Goal: Find specific page/section: Find specific page/section

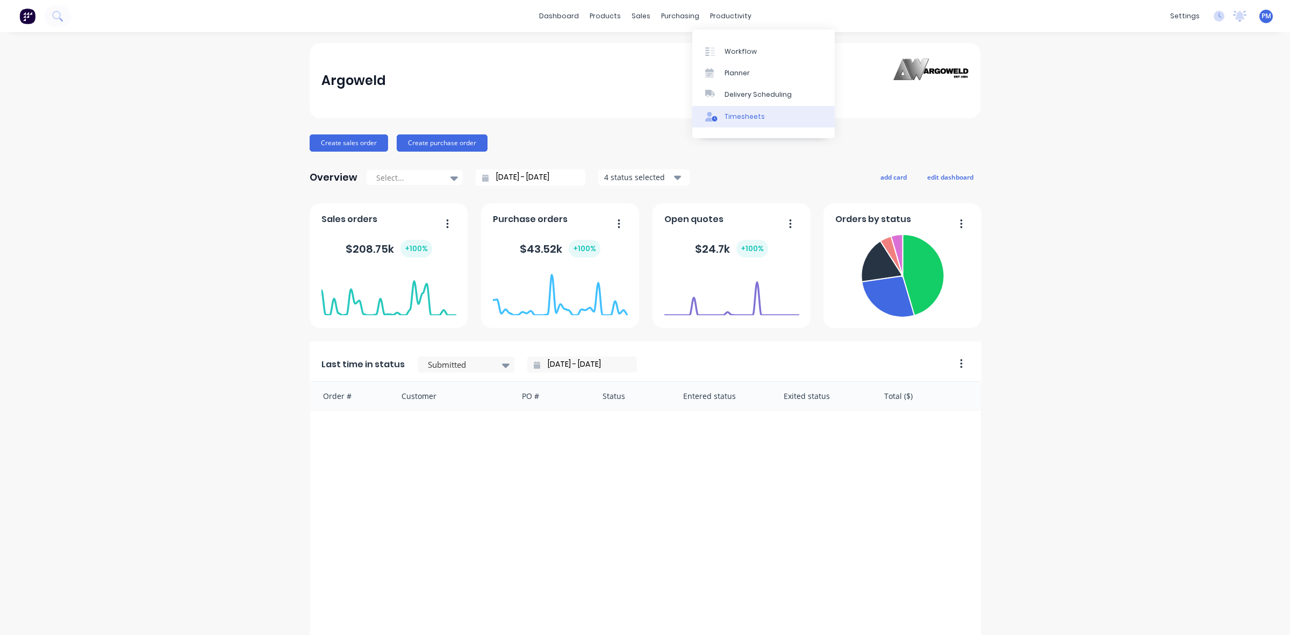
click at [735, 110] on link "Timesheets" at bounding box center [763, 116] width 142 height 21
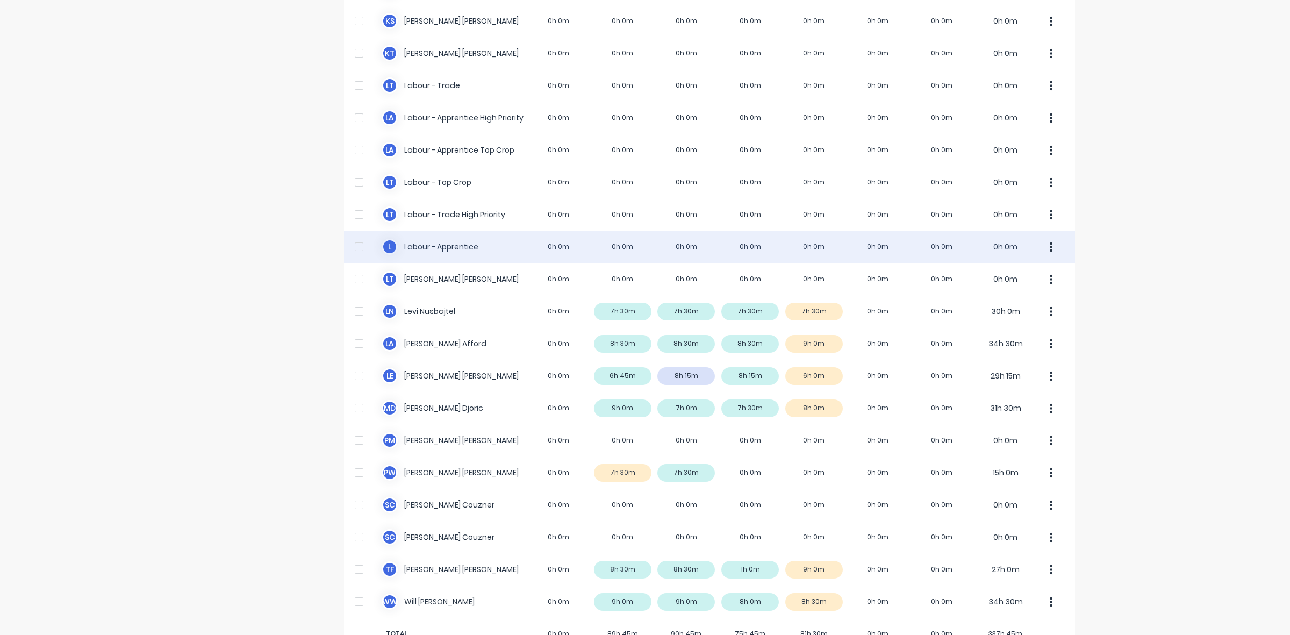
scroll to position [268, 0]
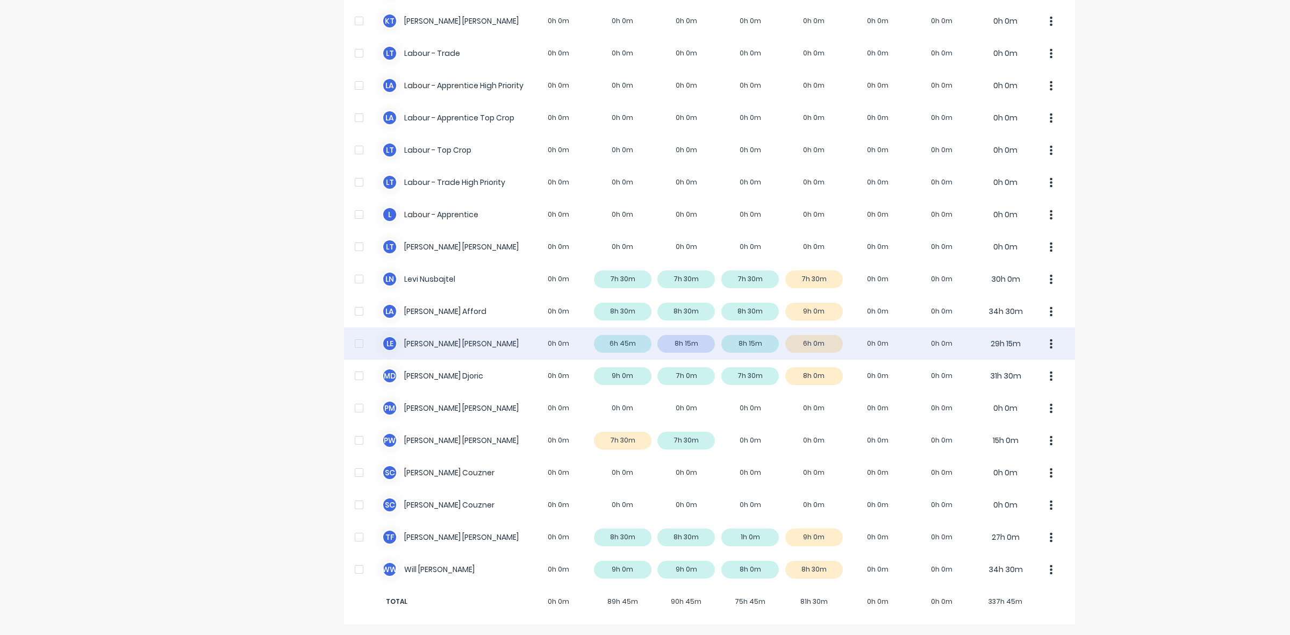
click at [828, 343] on div "L E [PERSON_NAME] 0h 0m 6h 45m 8h 15m 8h 15m 6h 0m 0h 0m 0h 0m 29h 15m" at bounding box center [709, 343] width 731 height 32
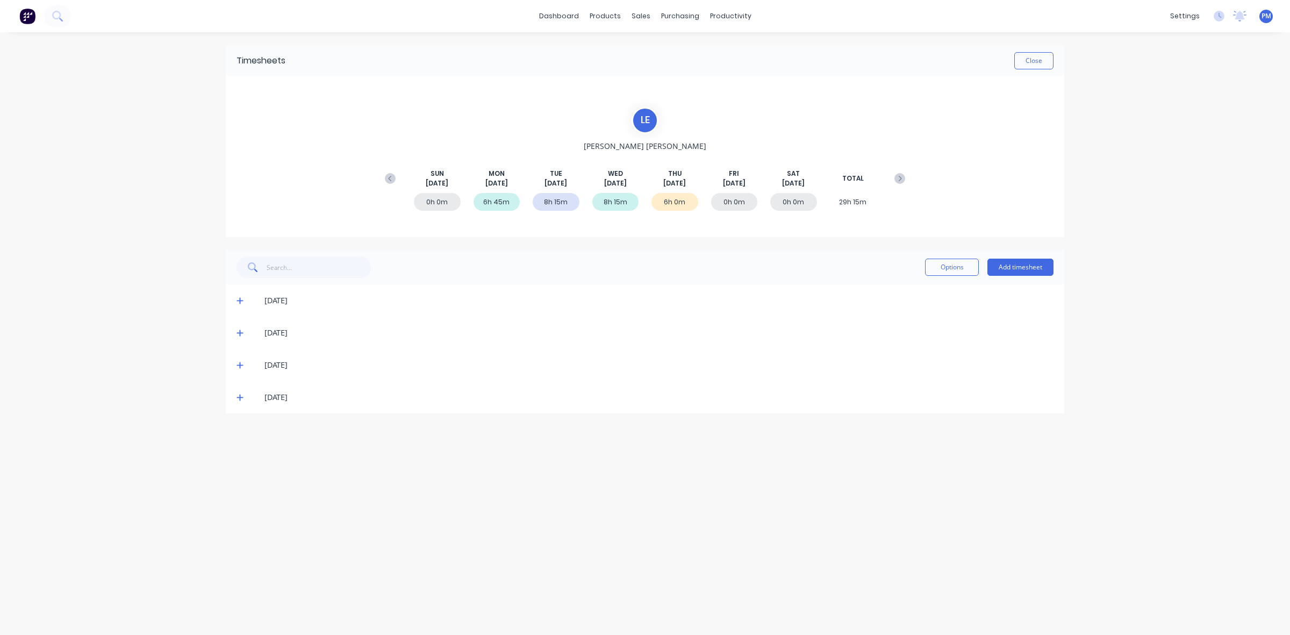
click at [241, 398] on icon at bounding box center [239, 397] width 7 height 8
click at [1036, 62] on button "Close" at bounding box center [1033, 60] width 39 height 17
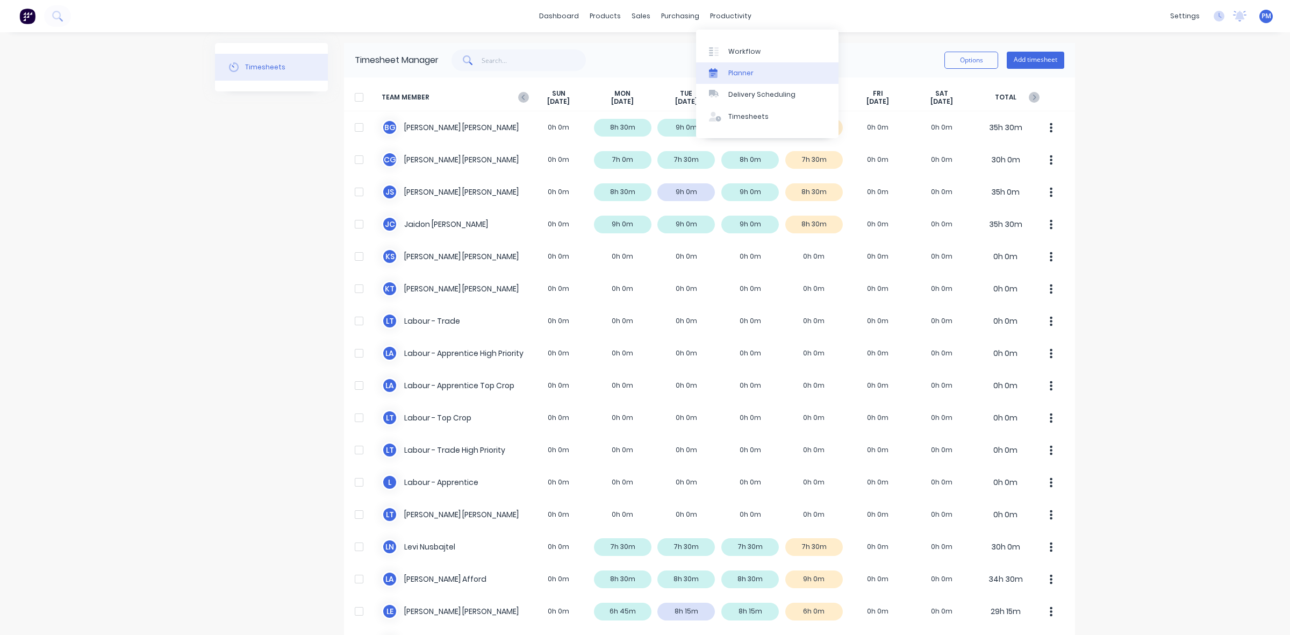
click at [740, 74] on div "Planner" at bounding box center [740, 73] width 25 height 10
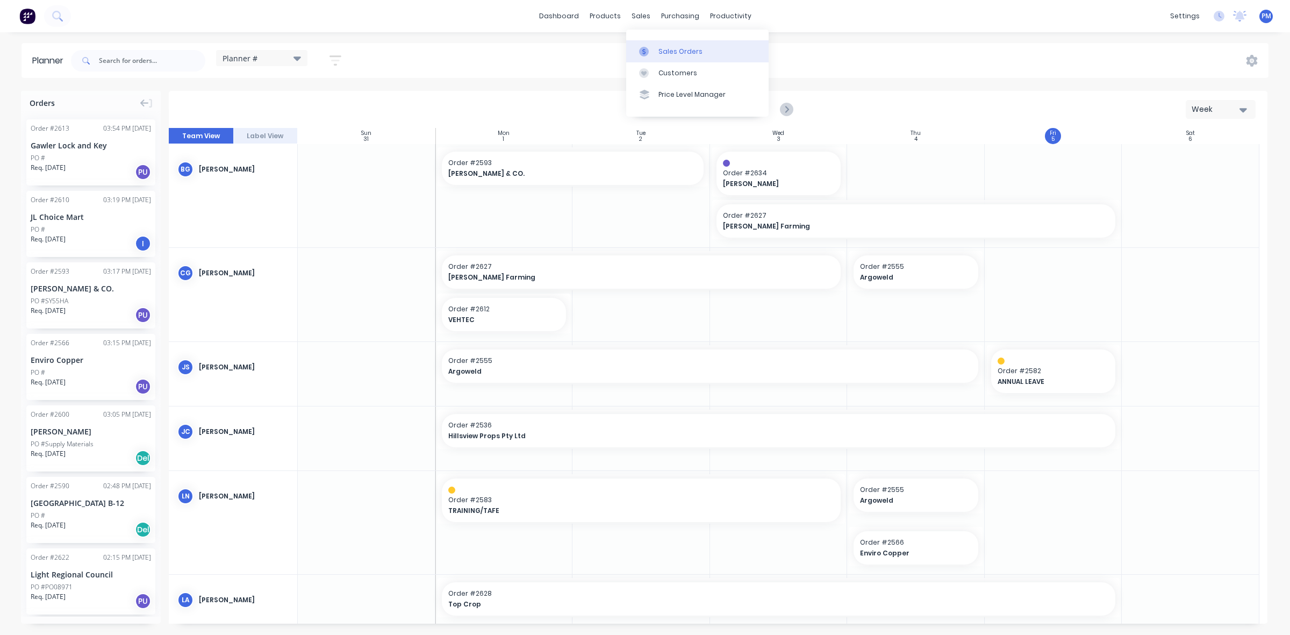
click at [661, 50] on div "Sales Orders" at bounding box center [680, 52] width 44 height 10
